Goal: Transaction & Acquisition: Purchase product/service

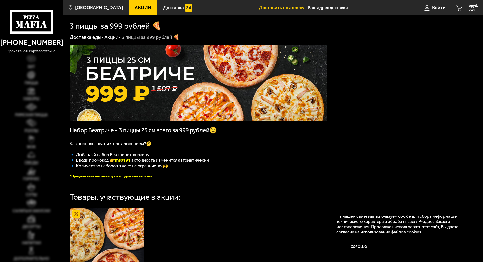
click at [30, 25] on icon at bounding box center [32, 22] width 44 height 24
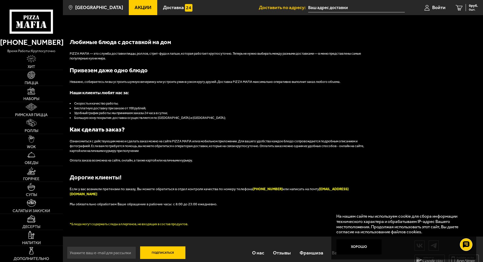
scroll to position [541, 0]
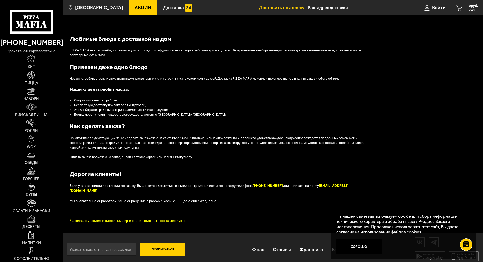
click at [31, 72] on img at bounding box center [31, 75] width 8 height 8
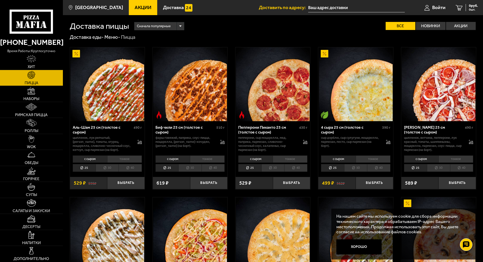
click at [214, 166] on li "40" at bounding box center [213, 168] width 23 height 8
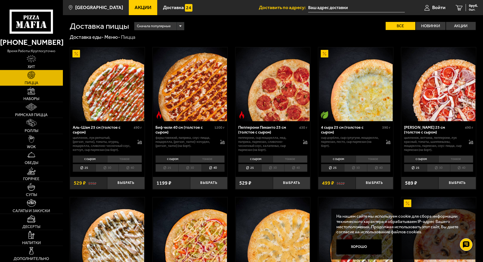
scroll to position [25, 0]
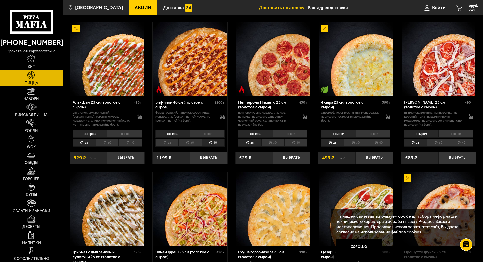
click at [286, 144] on li "40" at bounding box center [295, 143] width 23 height 8
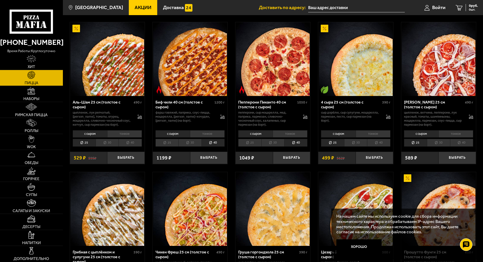
click at [367, 133] on li "тонкое" at bounding box center [373, 133] width 35 height 7
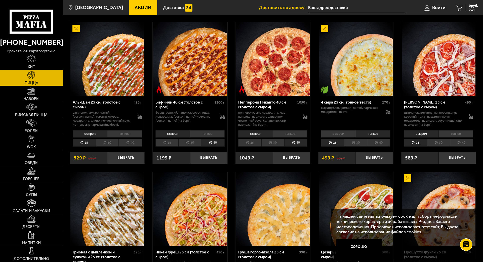
click at [374, 145] on li "40" at bounding box center [378, 143] width 23 height 8
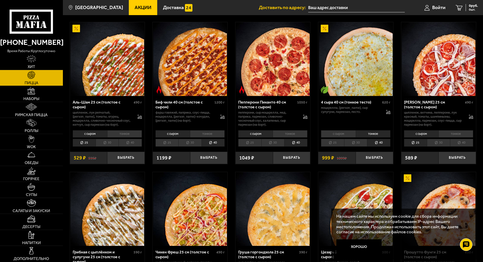
click at [202, 132] on li "тонкое" at bounding box center [207, 133] width 35 height 7
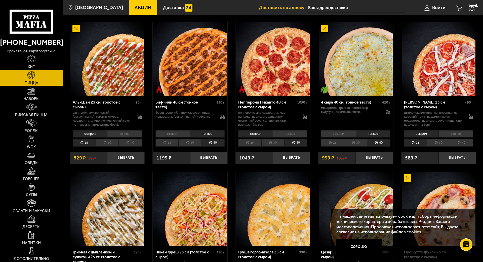
click at [291, 134] on li "тонкое" at bounding box center [290, 133] width 35 height 7
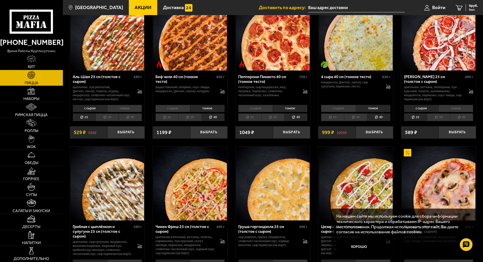
scroll to position [101, 0]
